Goal: Information Seeking & Learning: Learn about a topic

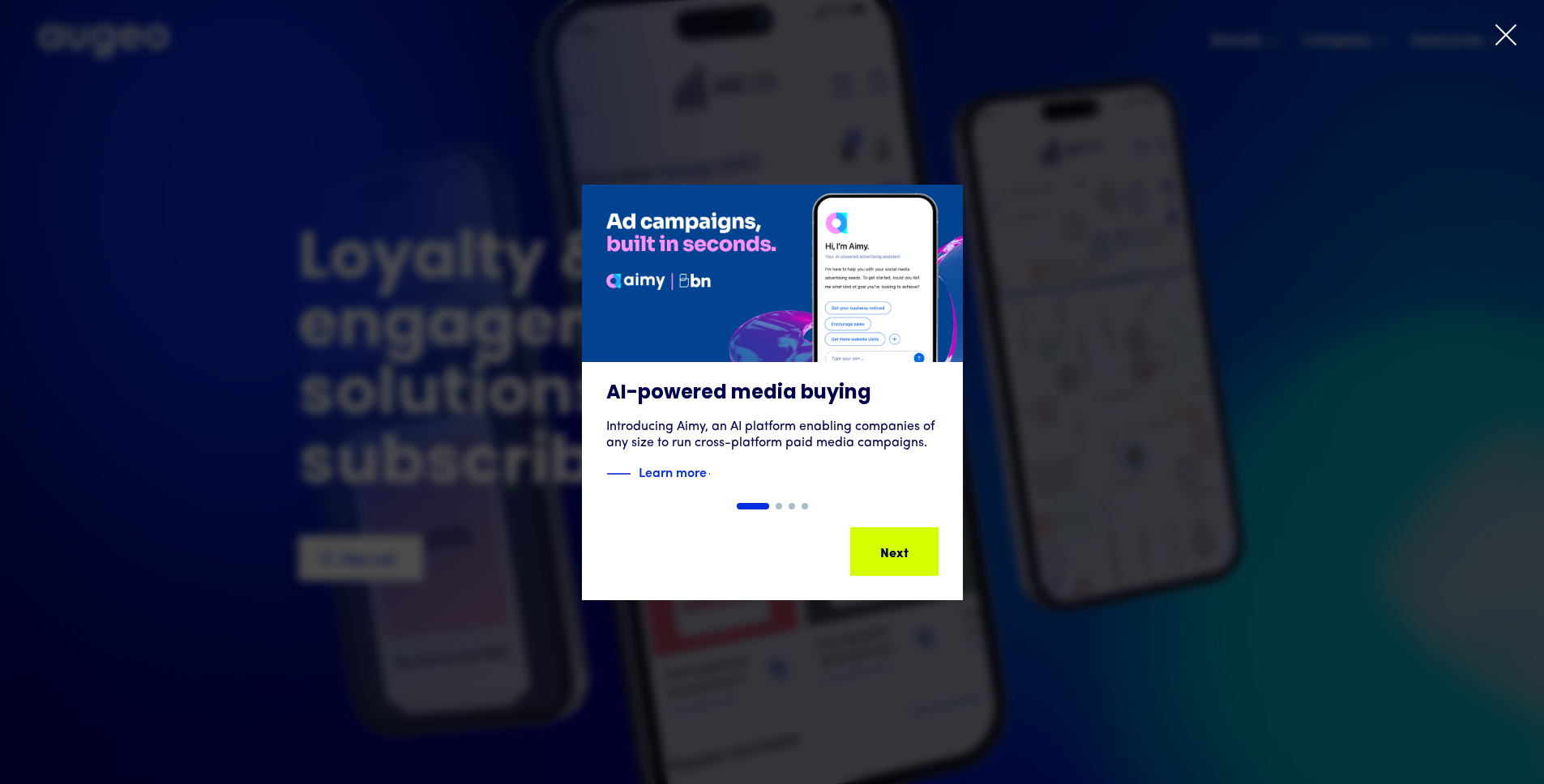
click at [1513, 46] on icon at bounding box center [1506, 35] width 24 height 24
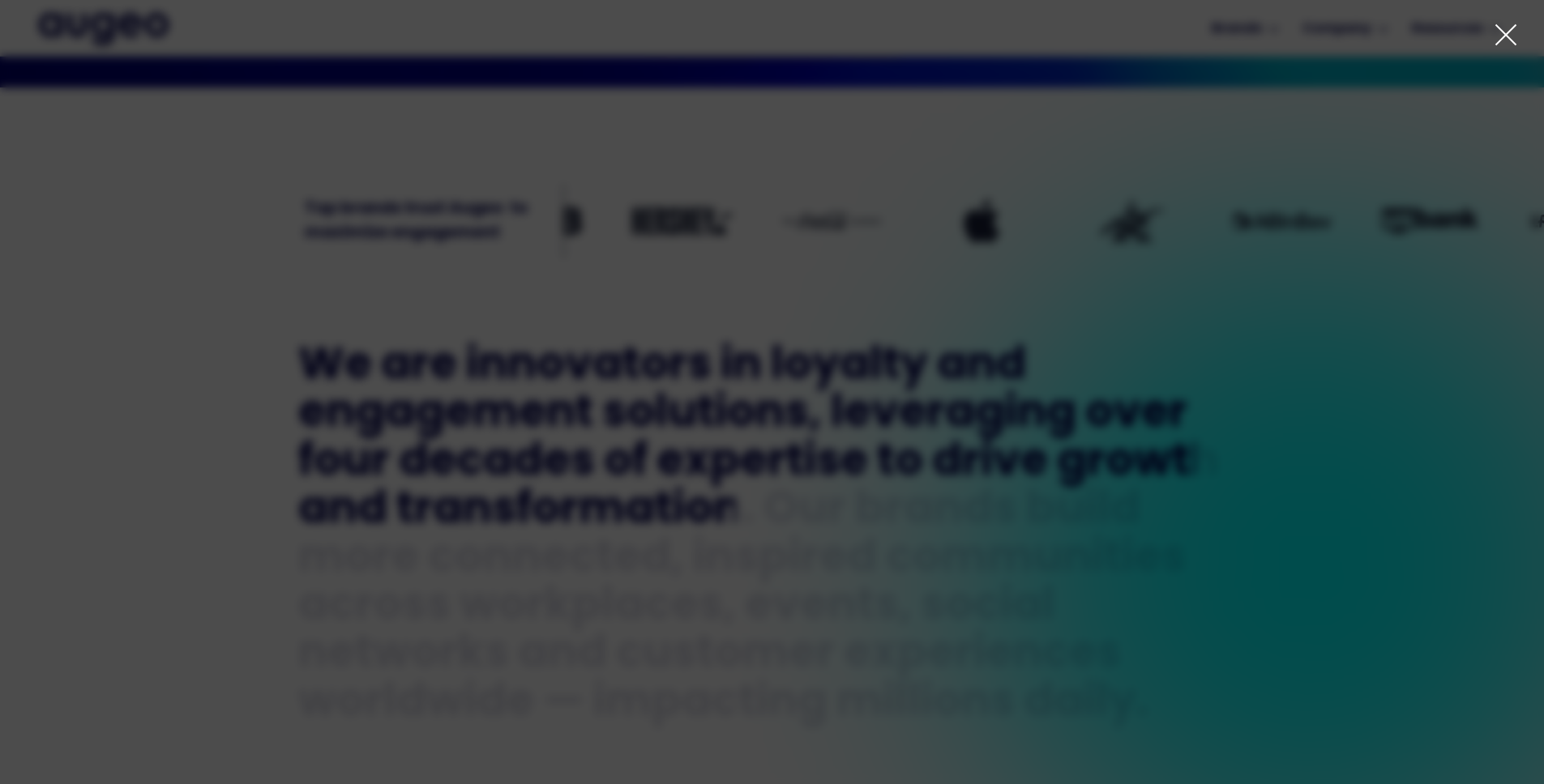
click at [724, 315] on img "1 of 4" at bounding box center [772, 312] width 457 height 213
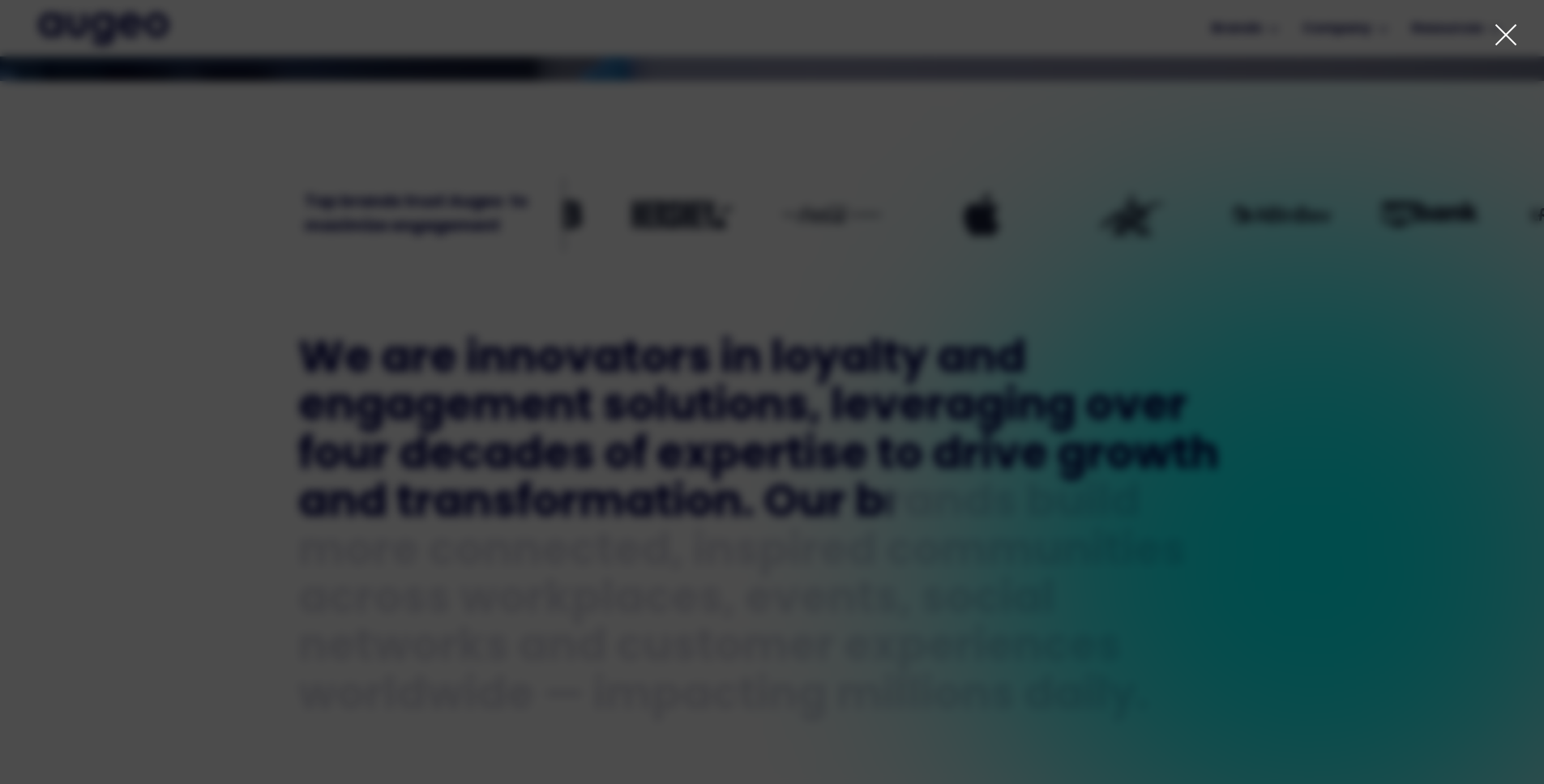
scroll to position [656, 0]
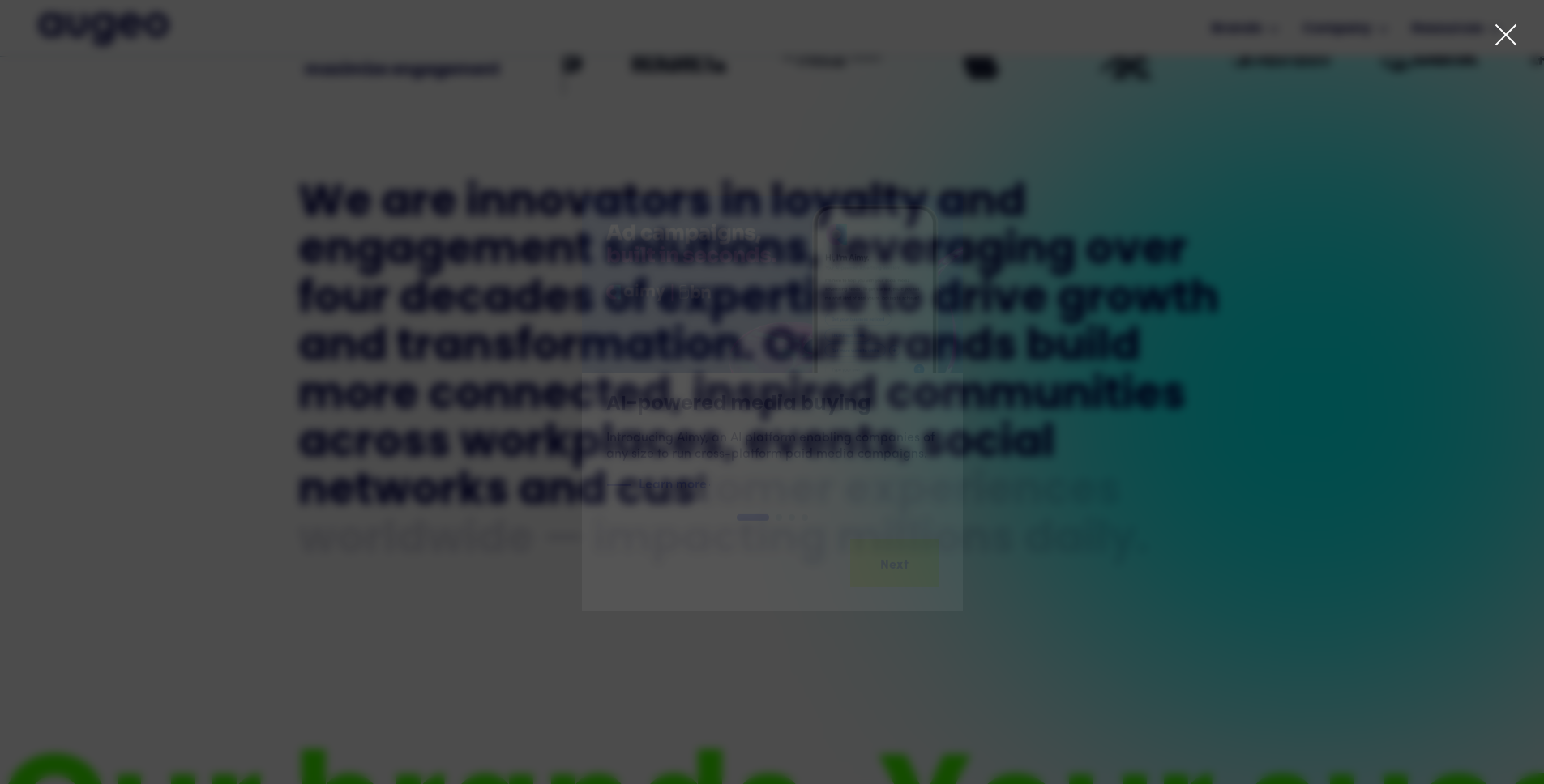
scroll to position [812, 0]
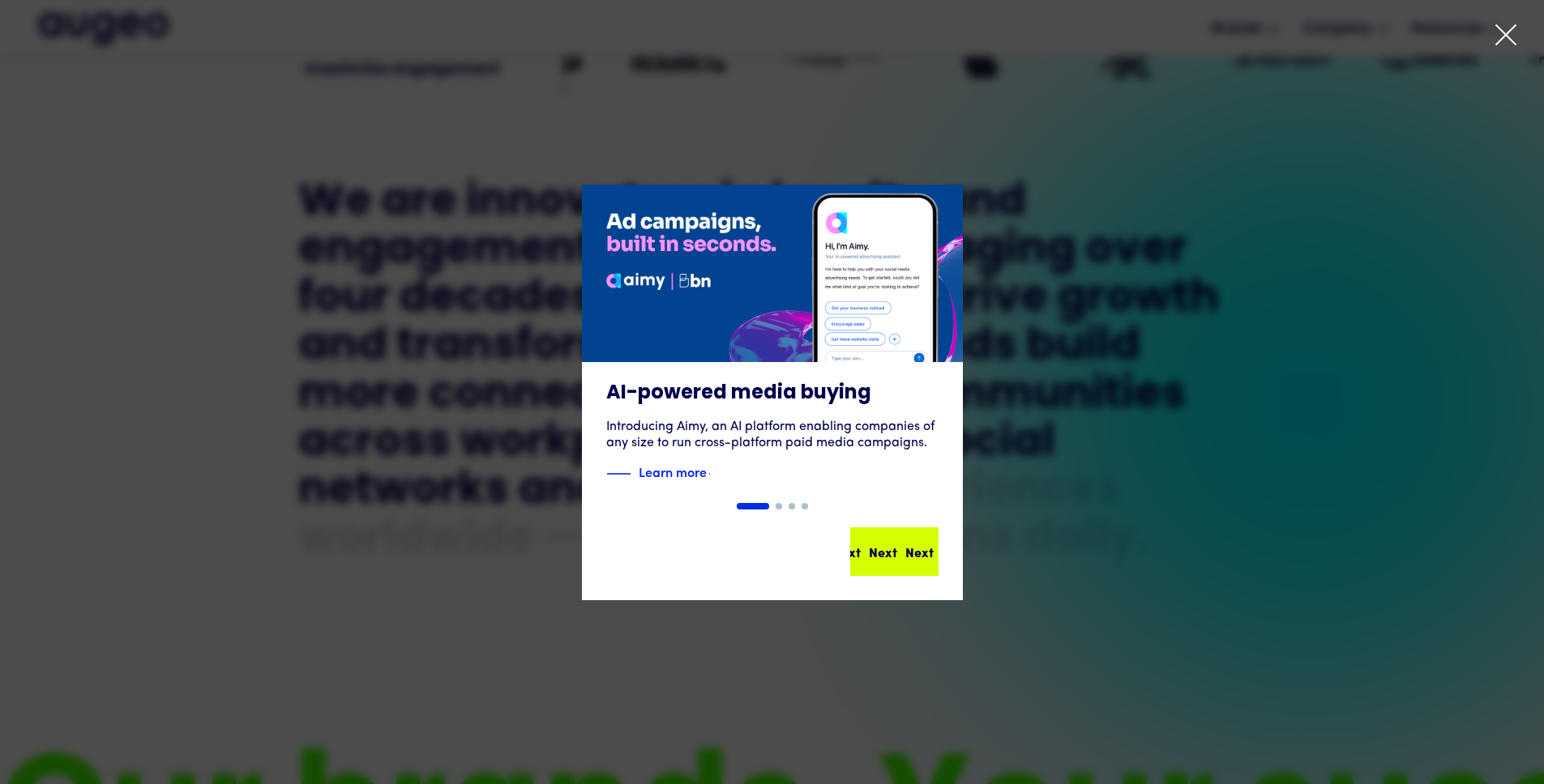
click at [905, 548] on div "Next" at bounding box center [919, 551] width 28 height 20
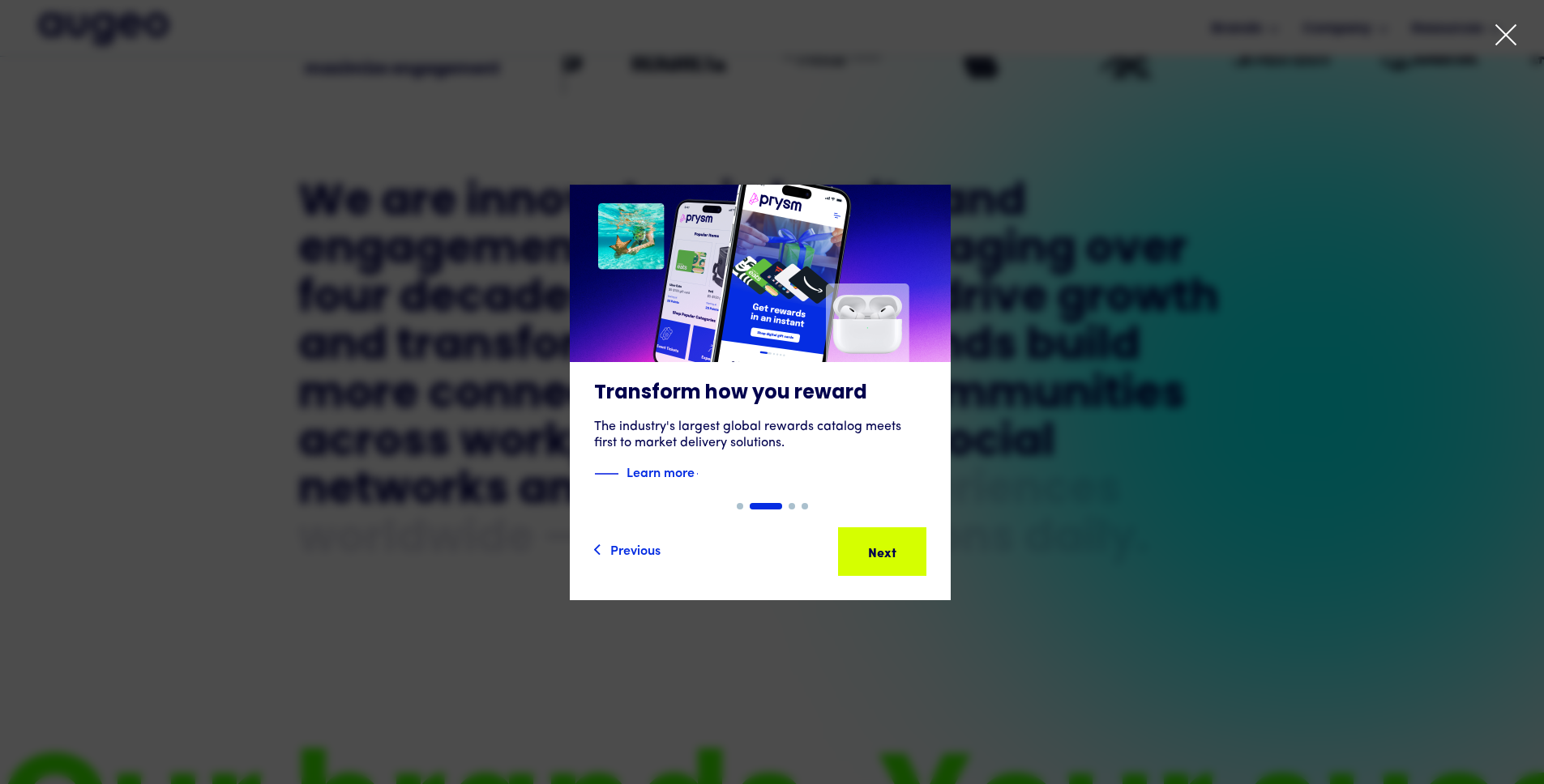
click at [903, 548] on div "Next" at bounding box center [907, 551] width 28 height 20
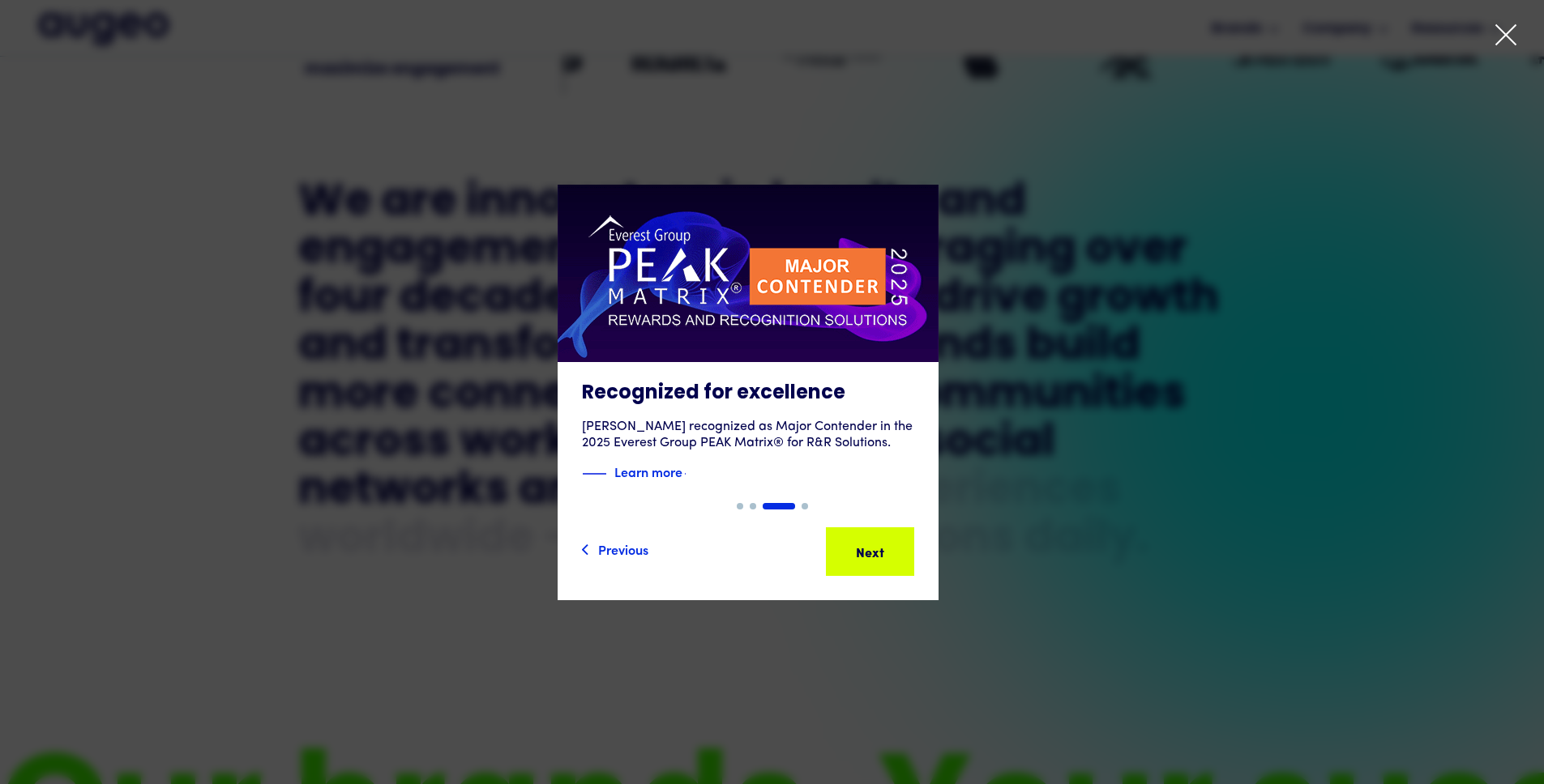
click at [903, 548] on div "Next Next Next Next" at bounding box center [877, 551] width 146 height 20
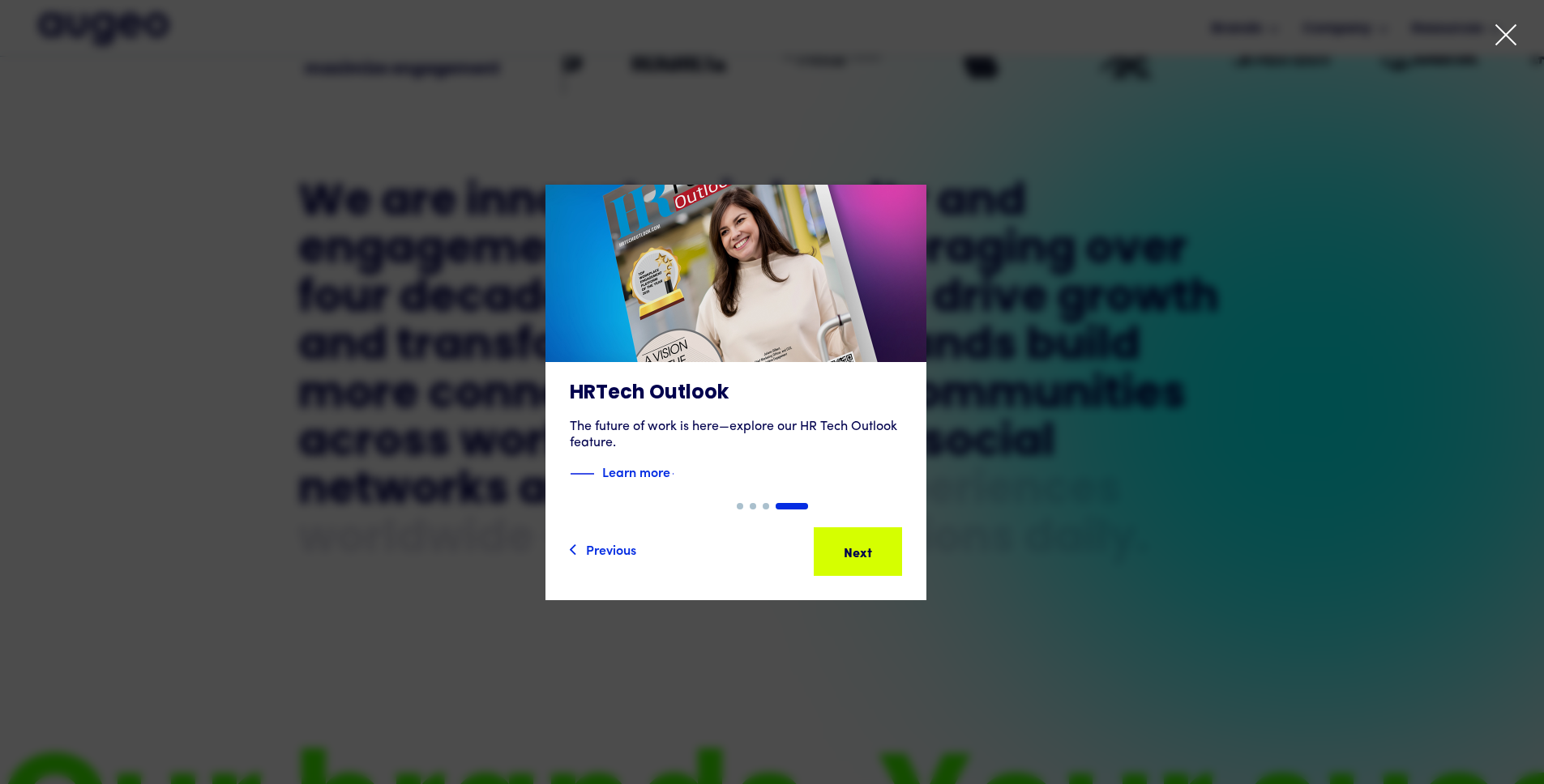
click at [885, 548] on div "Next" at bounding box center [870, 551] width 28 height 20
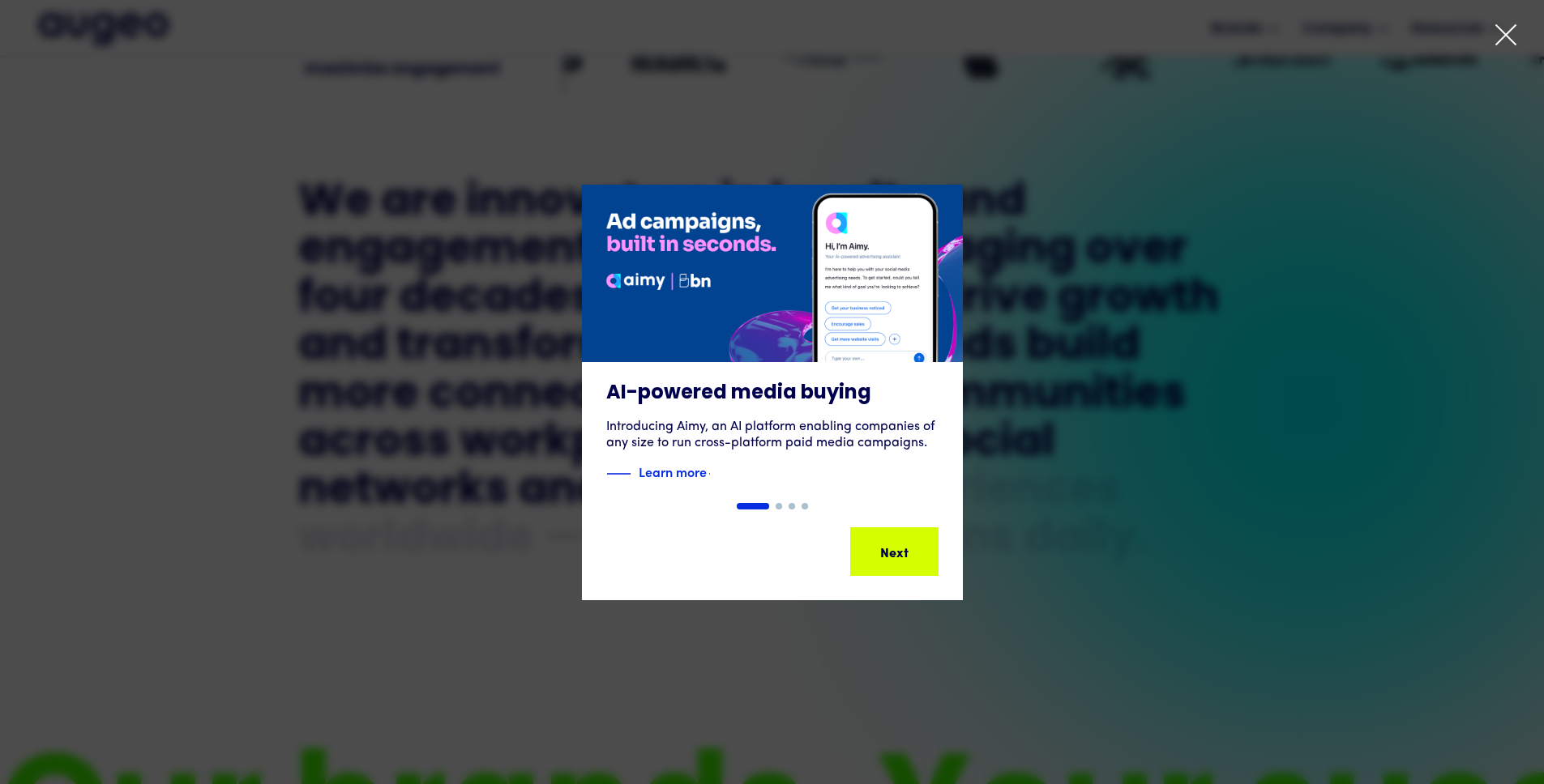
click at [1198, 286] on div "1 of 4" at bounding box center [772, 392] width 1544 height 415
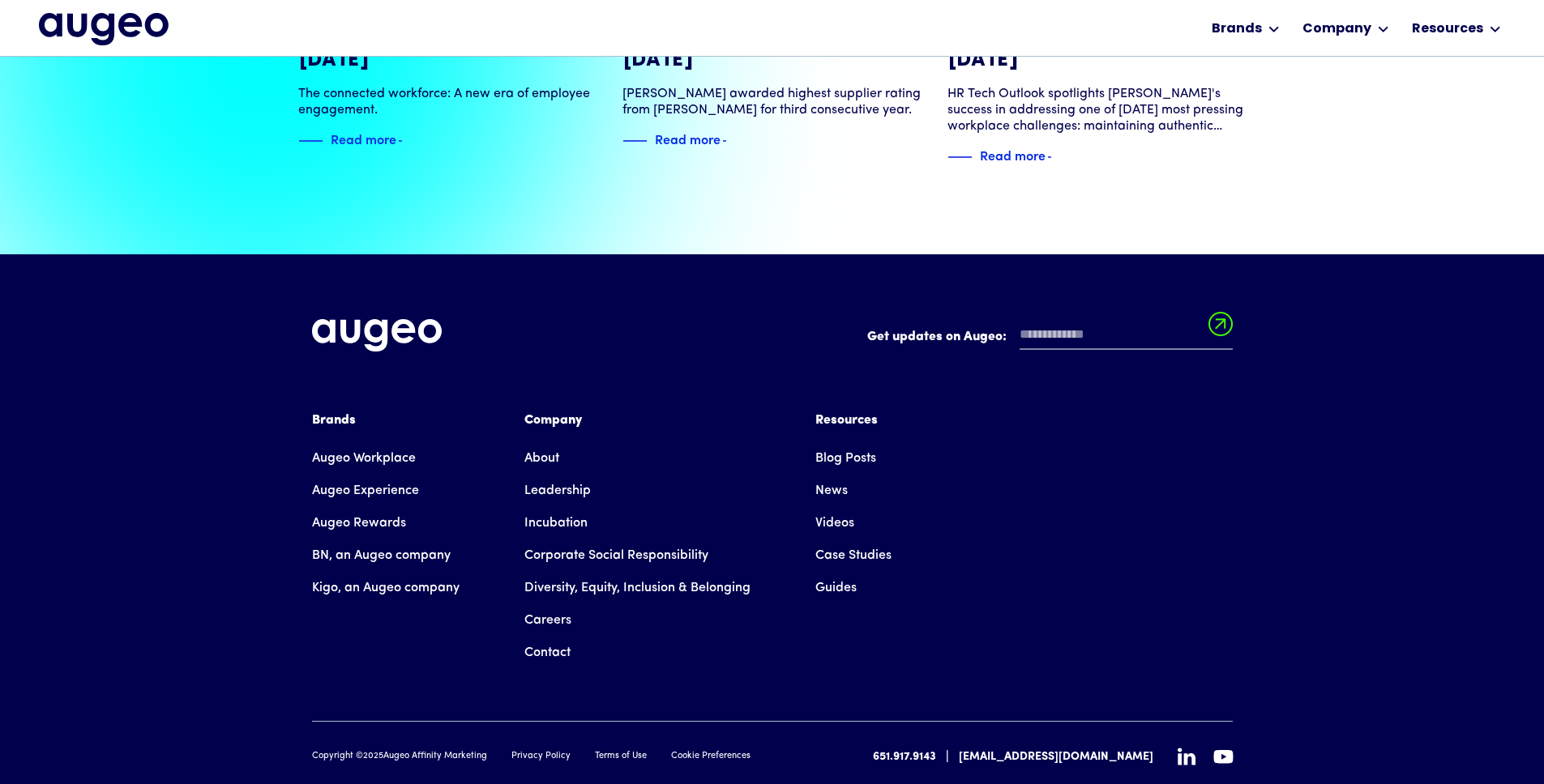
scroll to position [3711, 0]
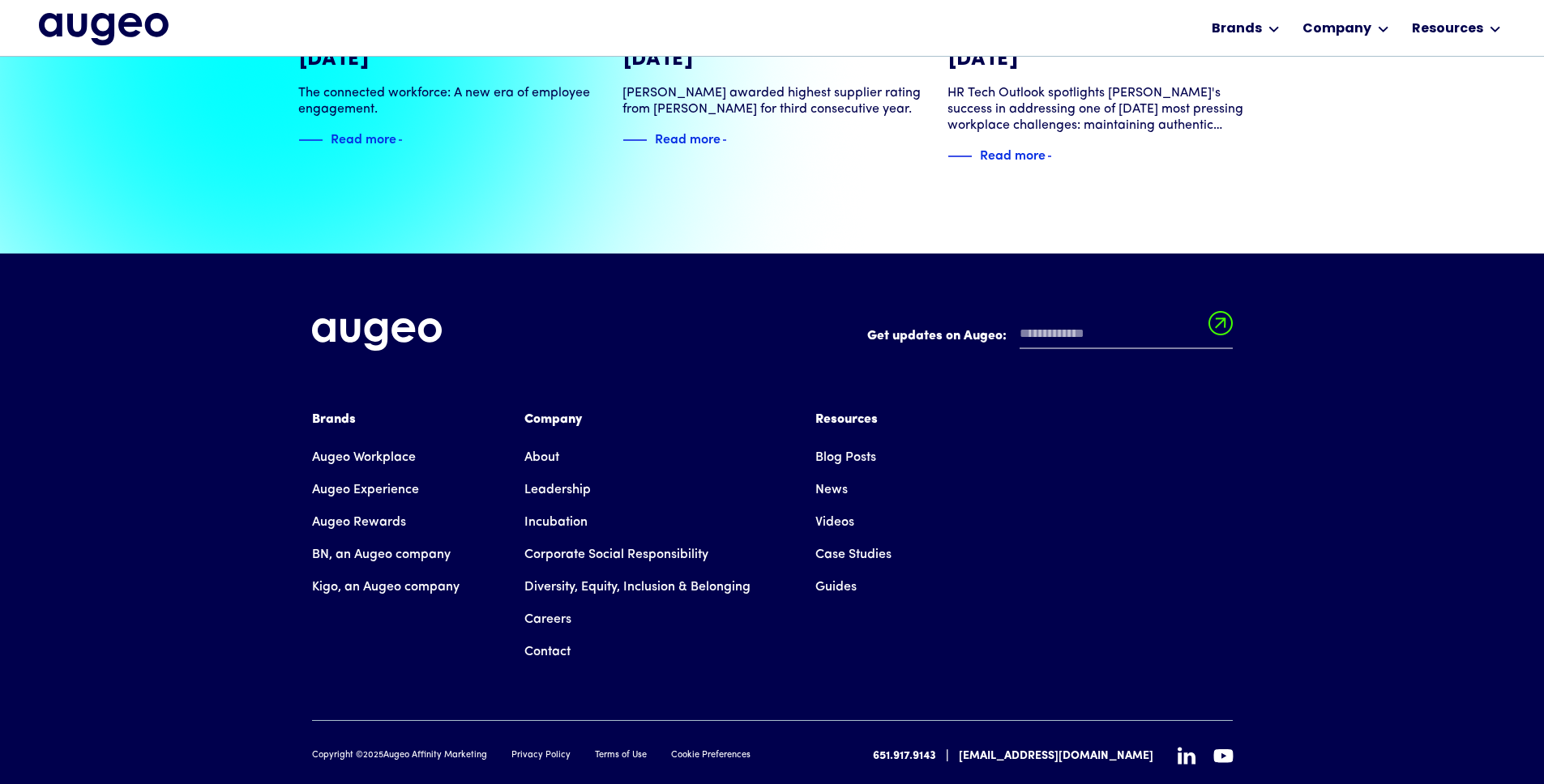
click at [382, 474] on link "Augeo Experience" at bounding box center [365, 490] width 107 height 33
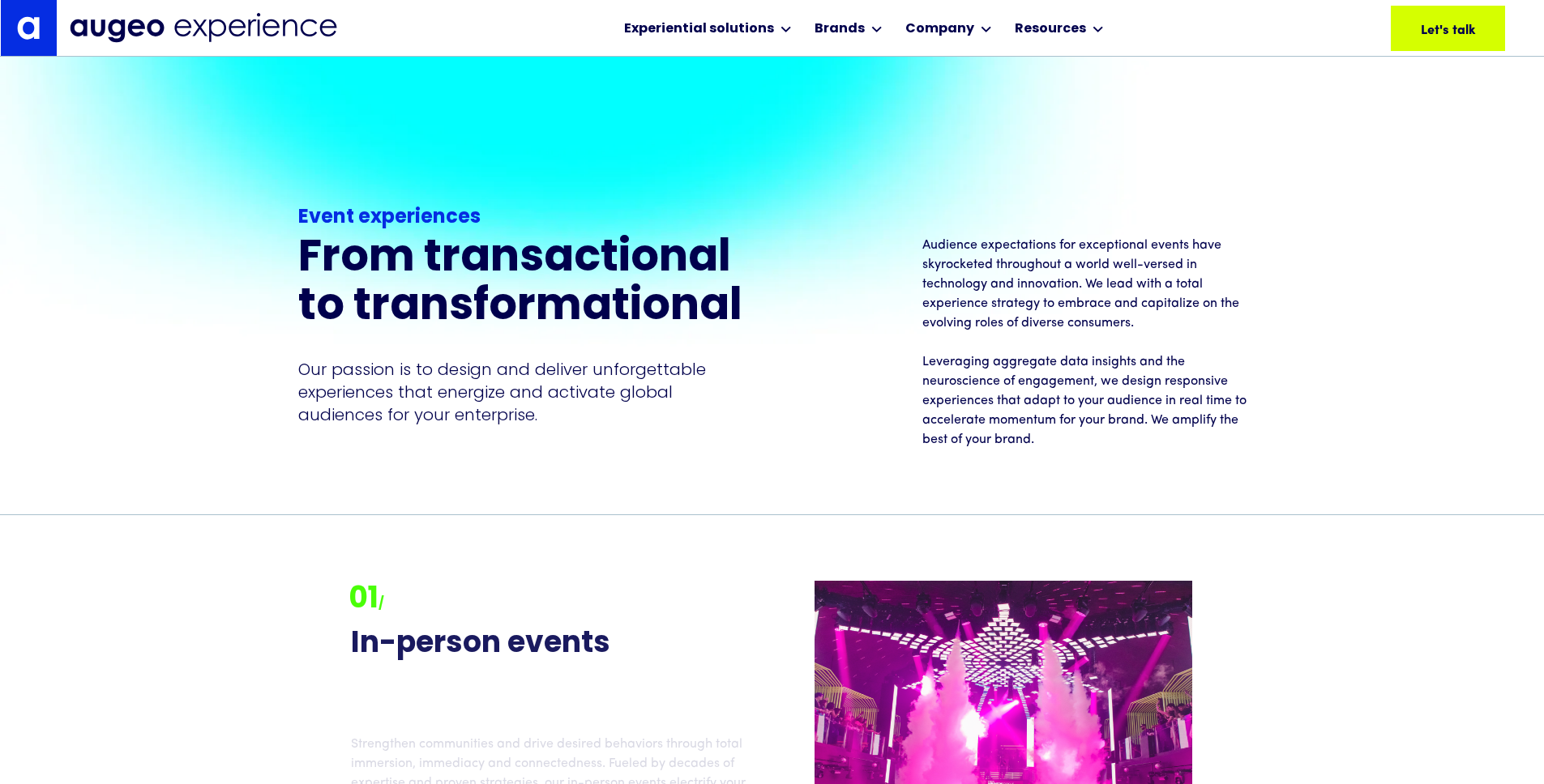
scroll to position [1474, 0]
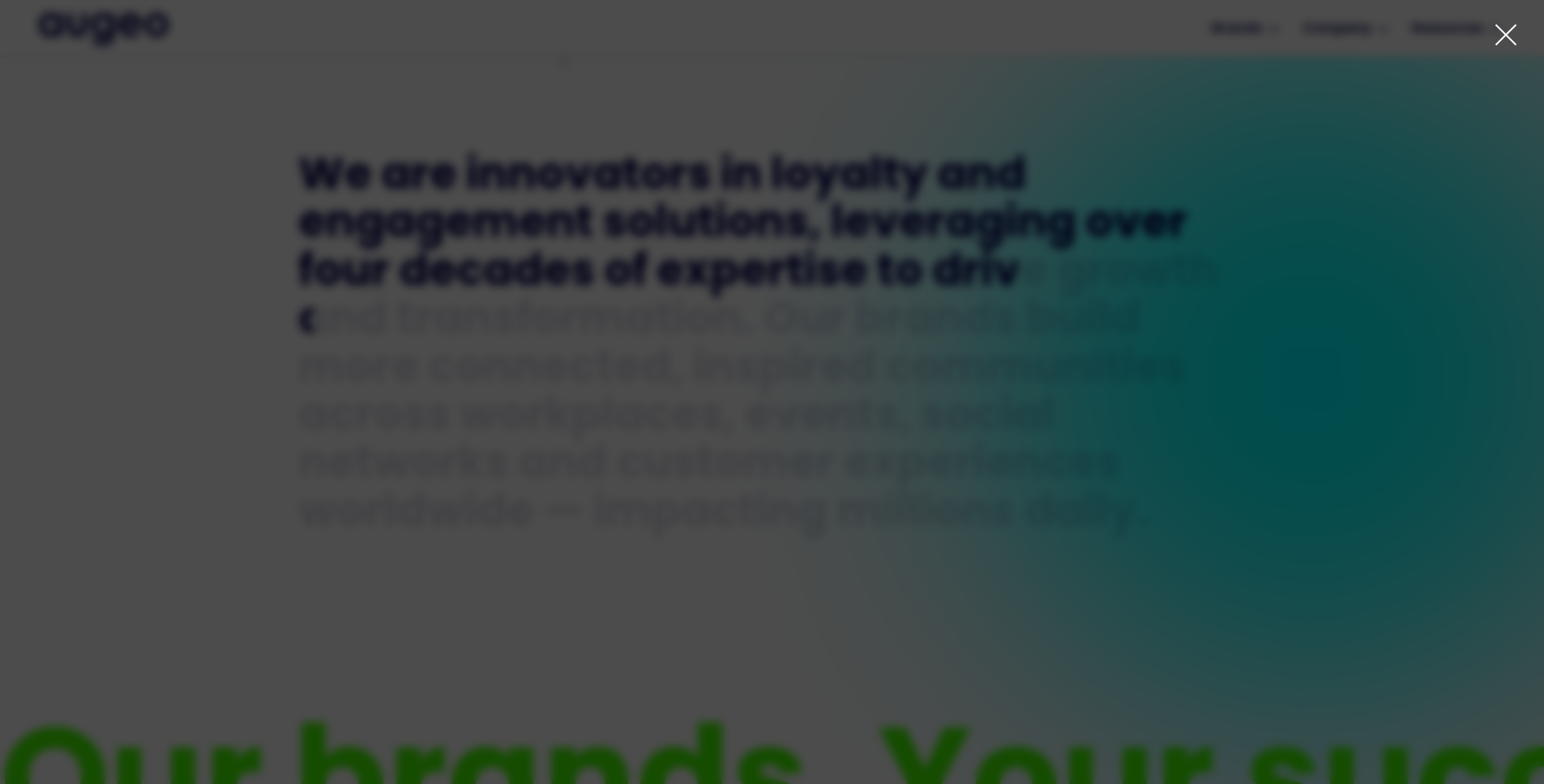
click at [1177, 330] on div "1 of 4" at bounding box center [772, 431] width 1544 height 415
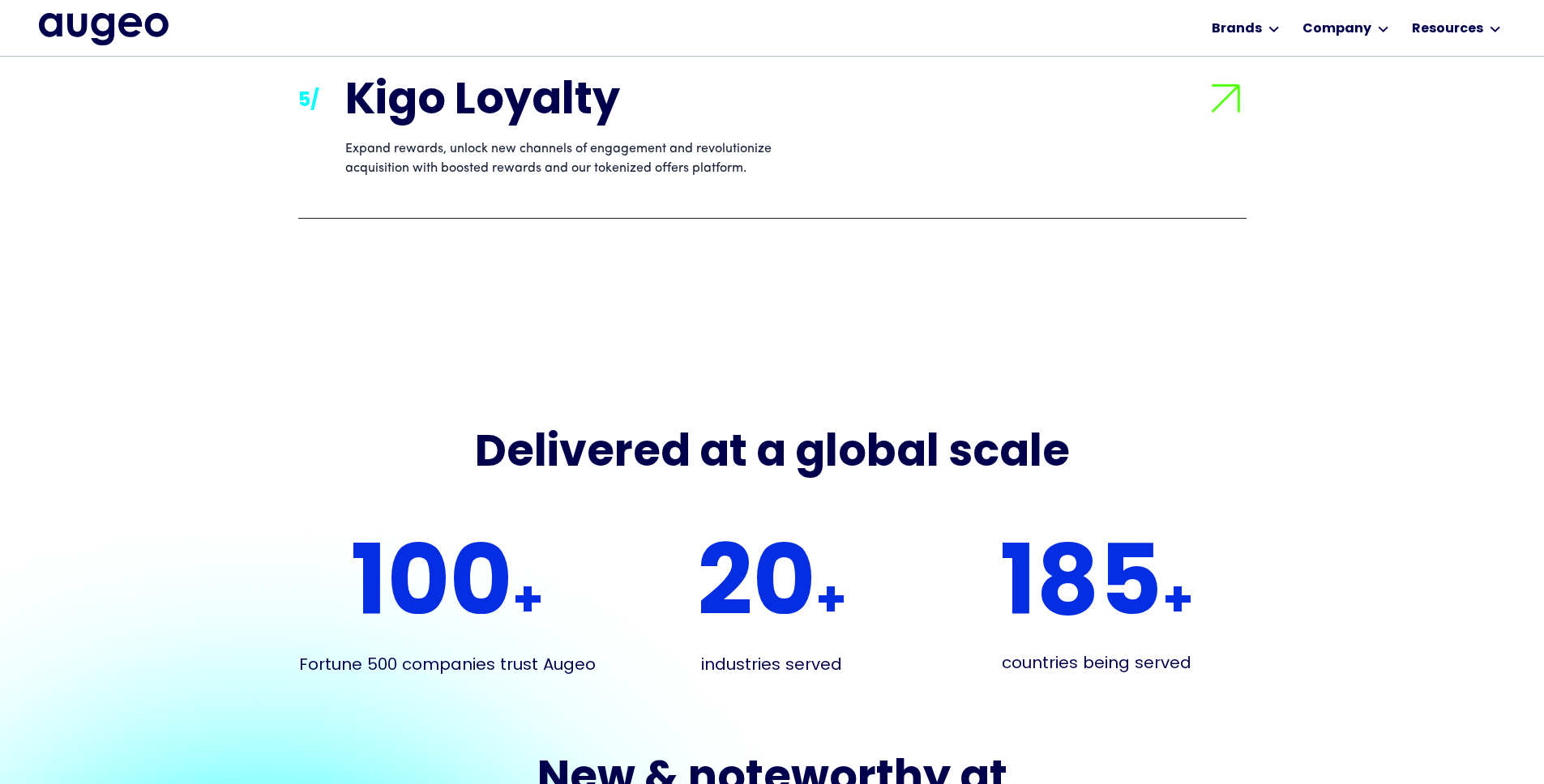
scroll to position [2817, 0]
